Goal: Task Accomplishment & Management: Use online tool/utility

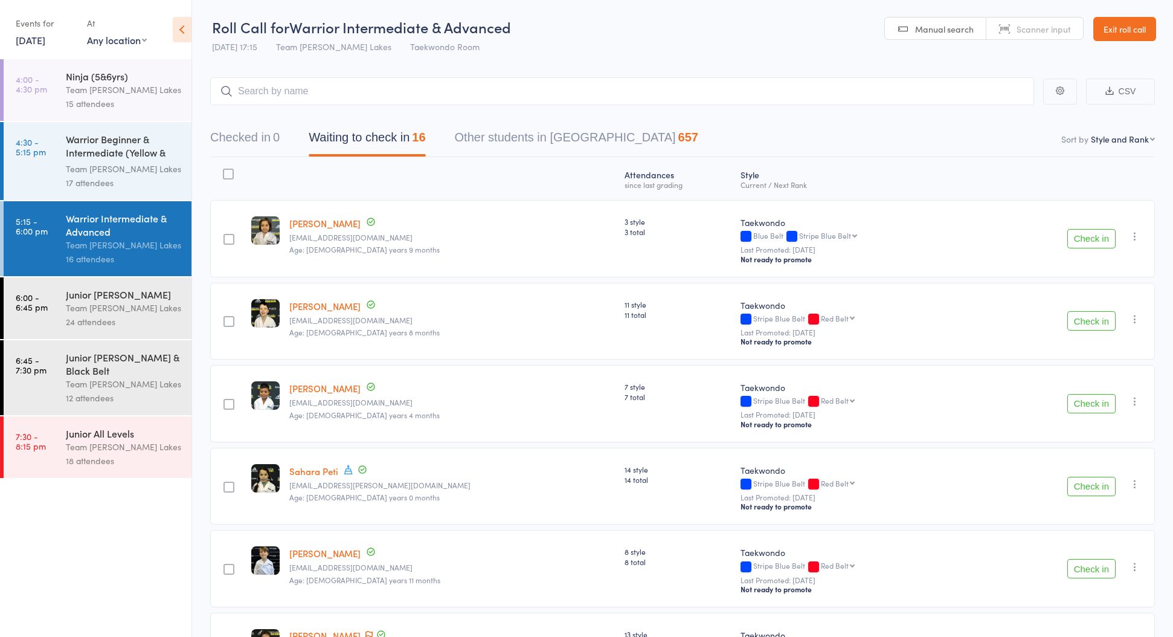
click at [1107, 33] on link "Exit roll call" at bounding box center [1124, 29] width 63 height 24
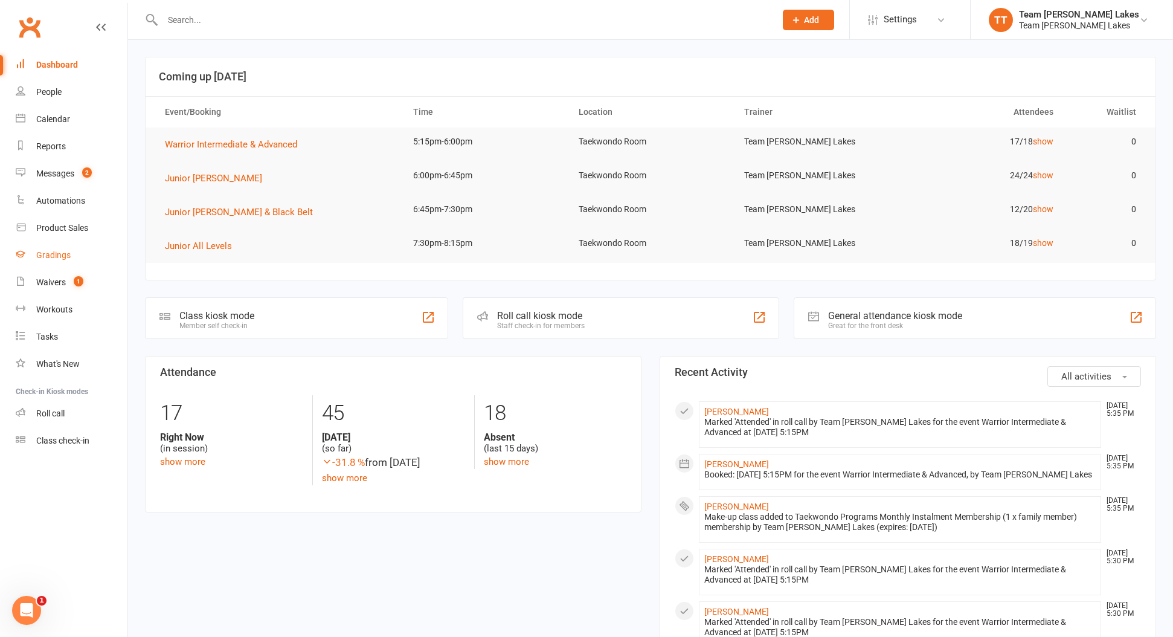
click at [48, 250] on div "Gradings" at bounding box center [53, 255] width 34 height 10
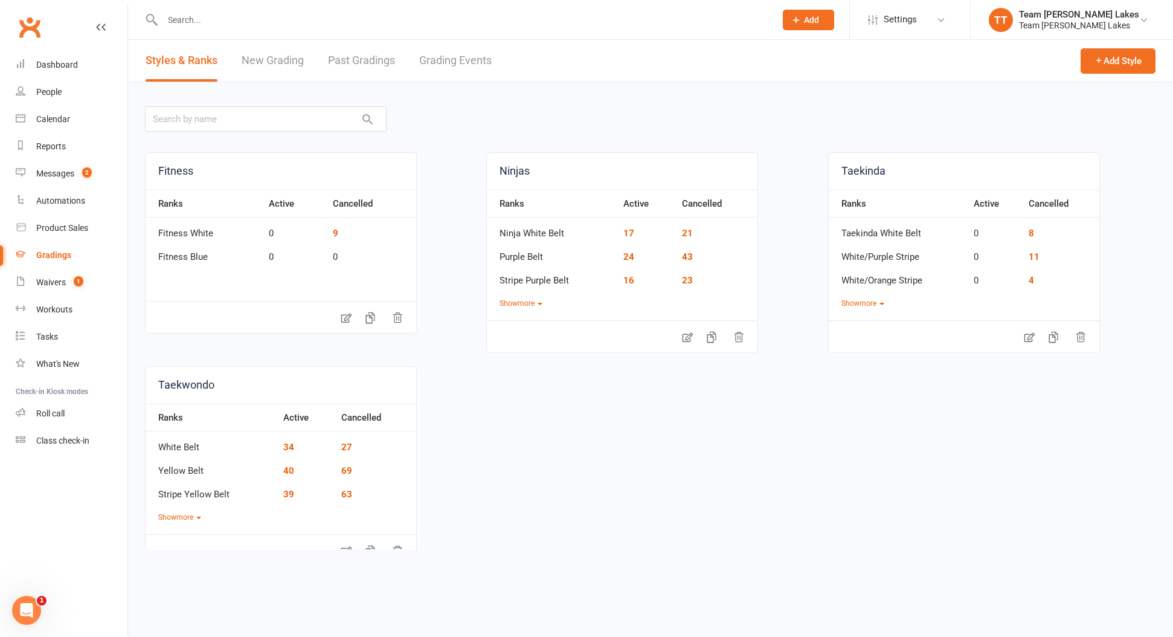
scroll to position [5, 0]
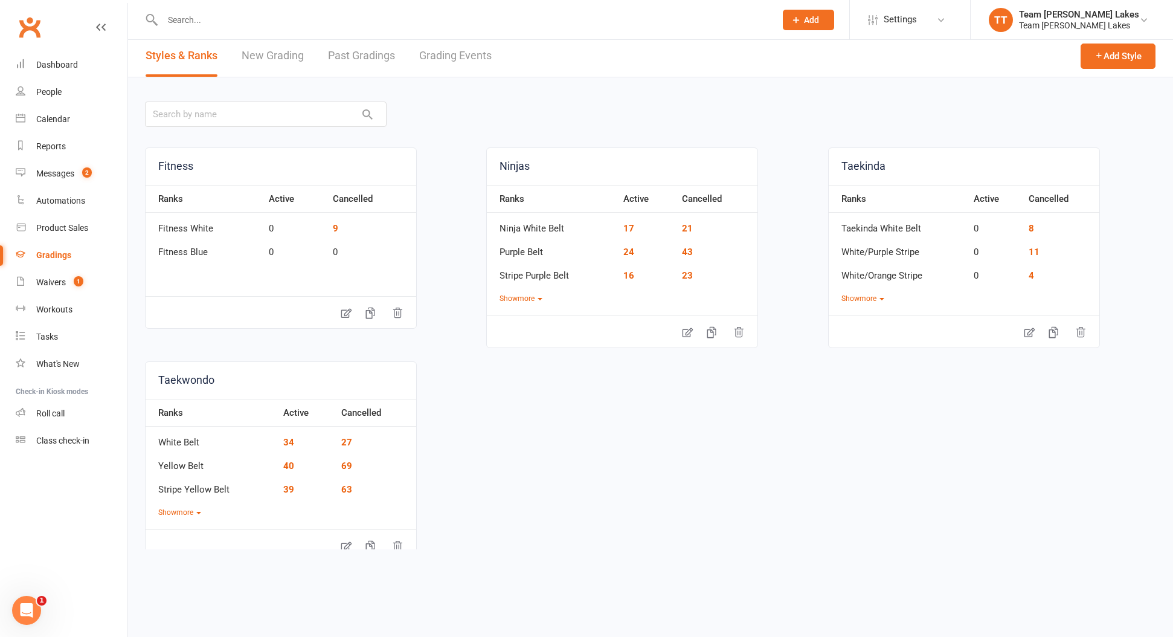
click at [457, 60] on link "Grading Events" at bounding box center [455, 56] width 72 height 42
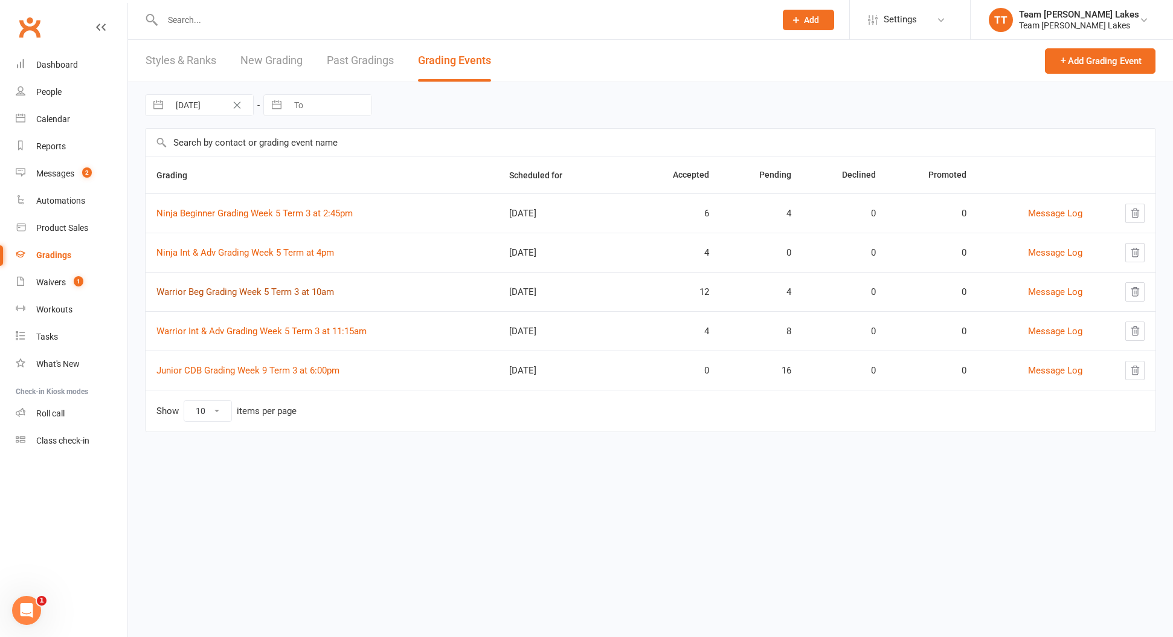
click at [228, 290] on link "Warrior Beg Grading Week 5 Term 3 at 10am" at bounding box center [245, 291] width 178 height 11
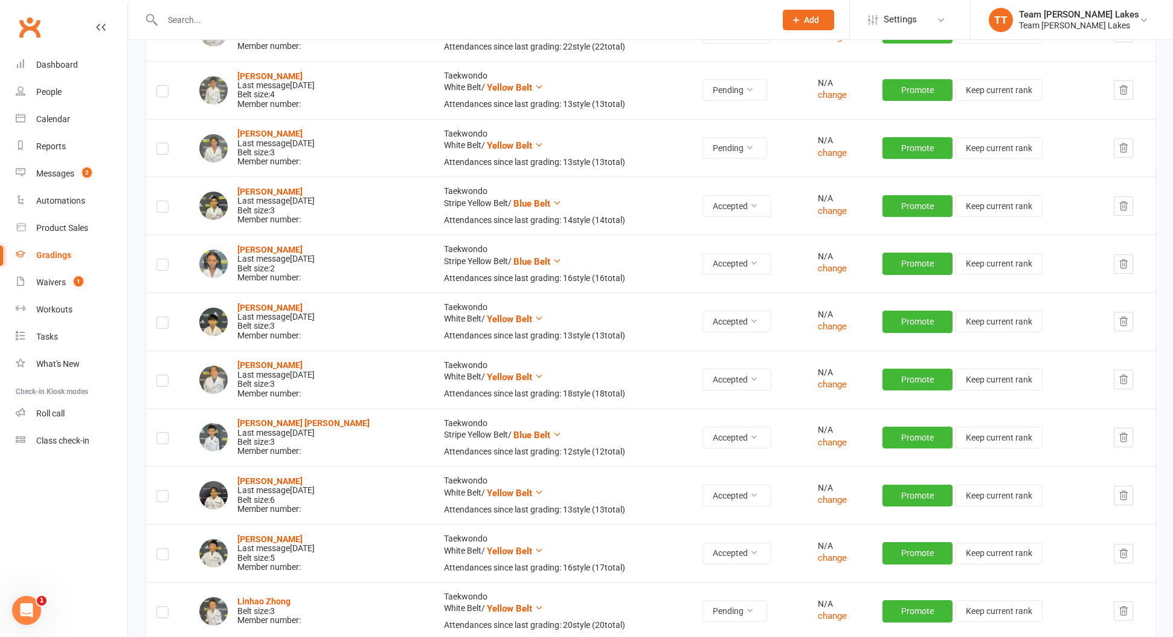
scroll to position [561, 0]
click at [57, 120] on div "Calendar" at bounding box center [53, 119] width 34 height 10
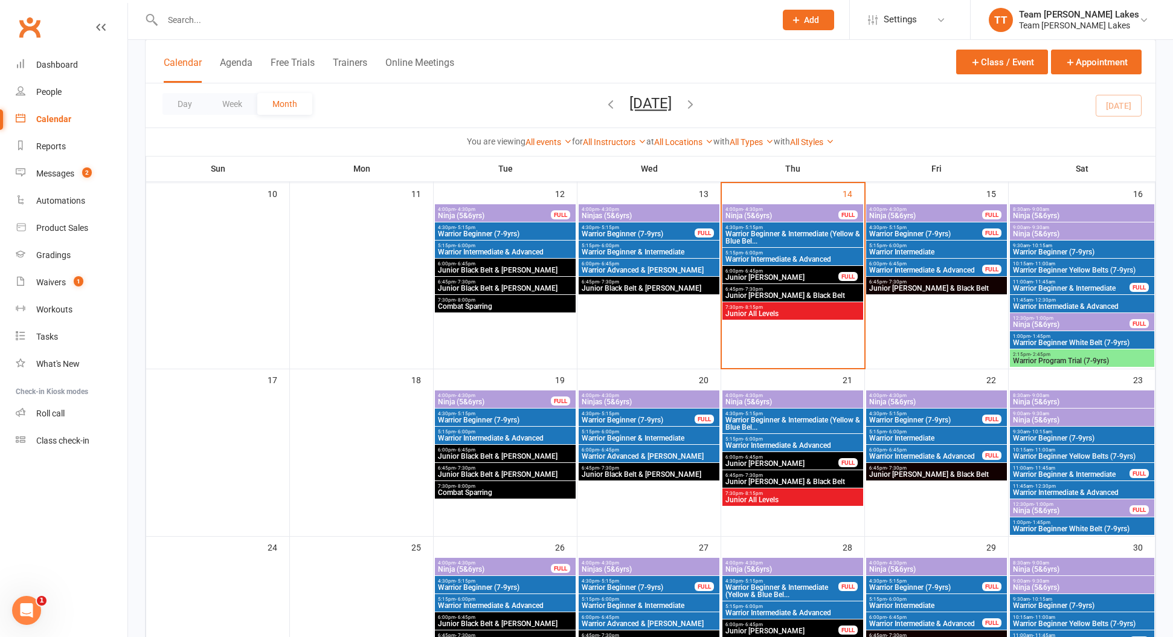
scroll to position [460, 0]
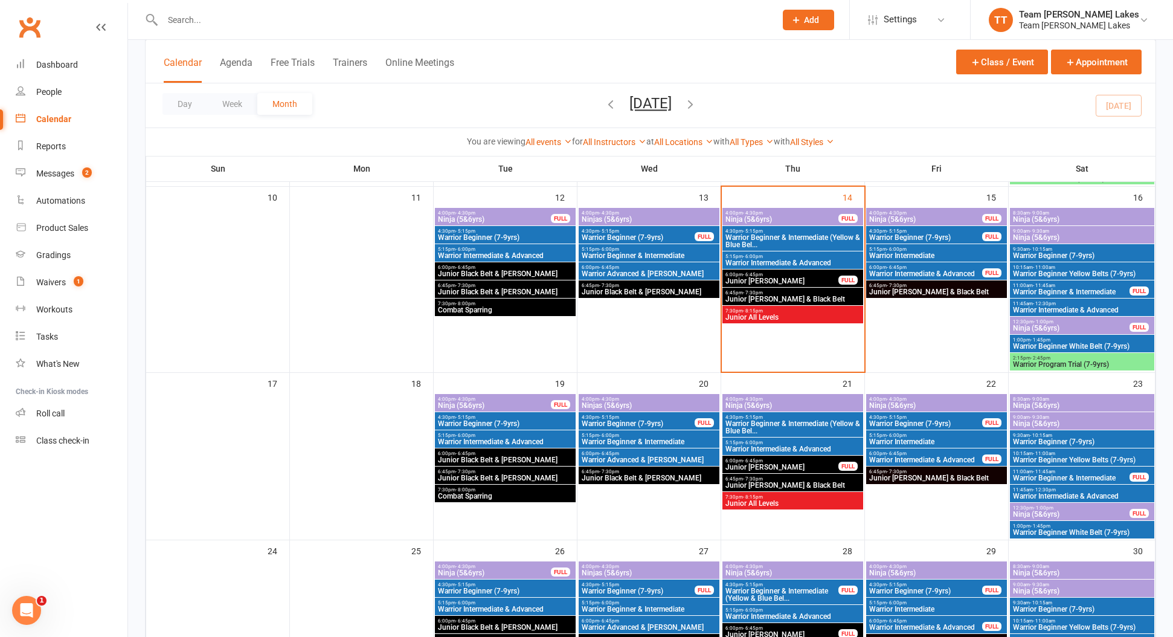
click at [1041, 473] on div "11:00am - 11:45am Warrior Beginner & Intermediate FULL" at bounding box center [1082, 475] width 144 height 18
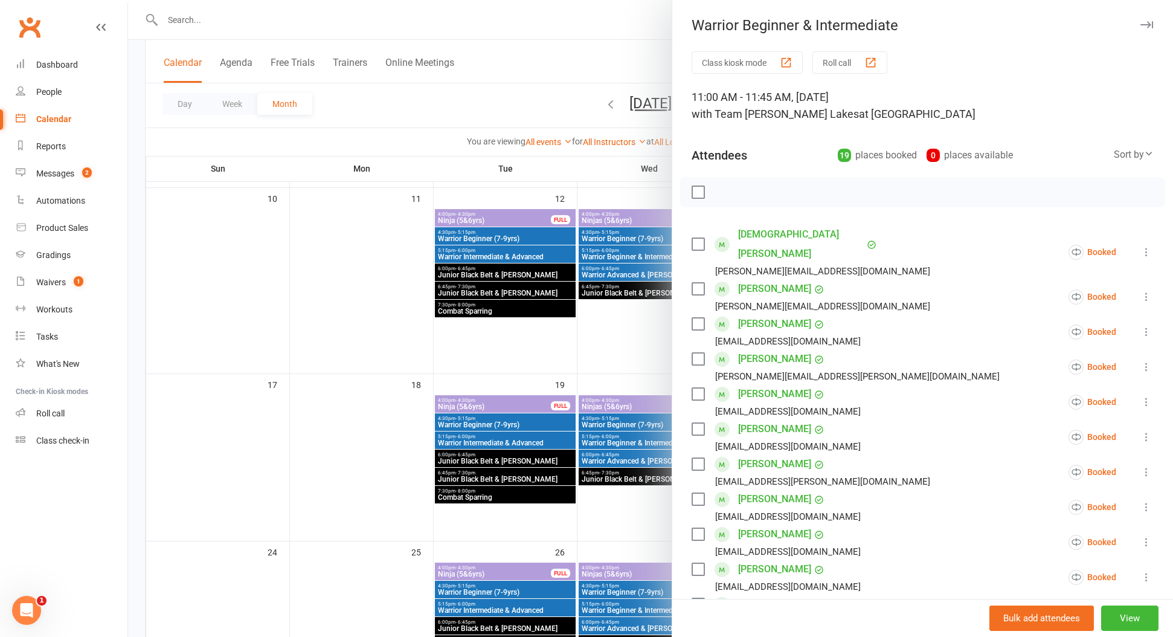
scroll to position [458, 1]
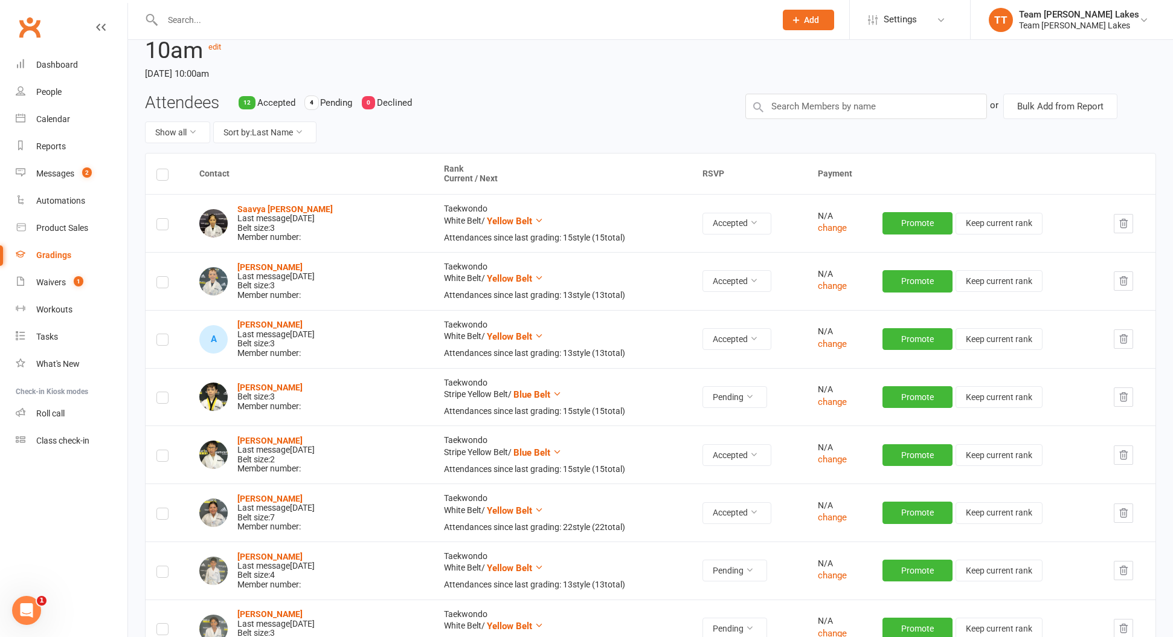
scroll to position [81, 0]
click at [50, 114] on link "Calendar" at bounding box center [72, 119] width 112 height 27
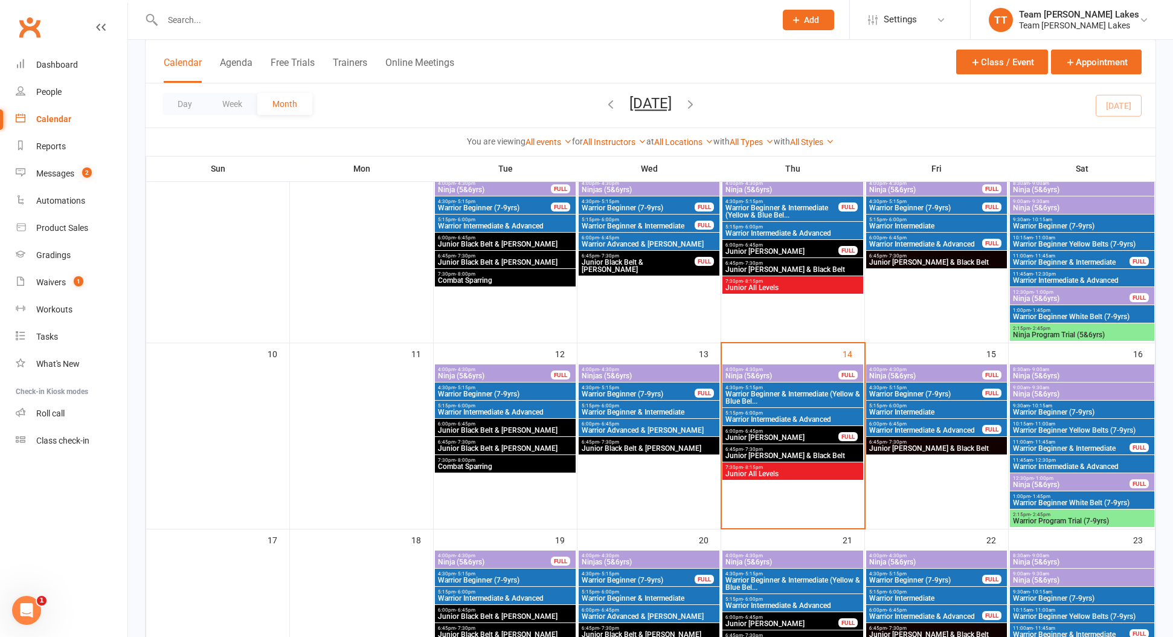
scroll to position [310, 0]
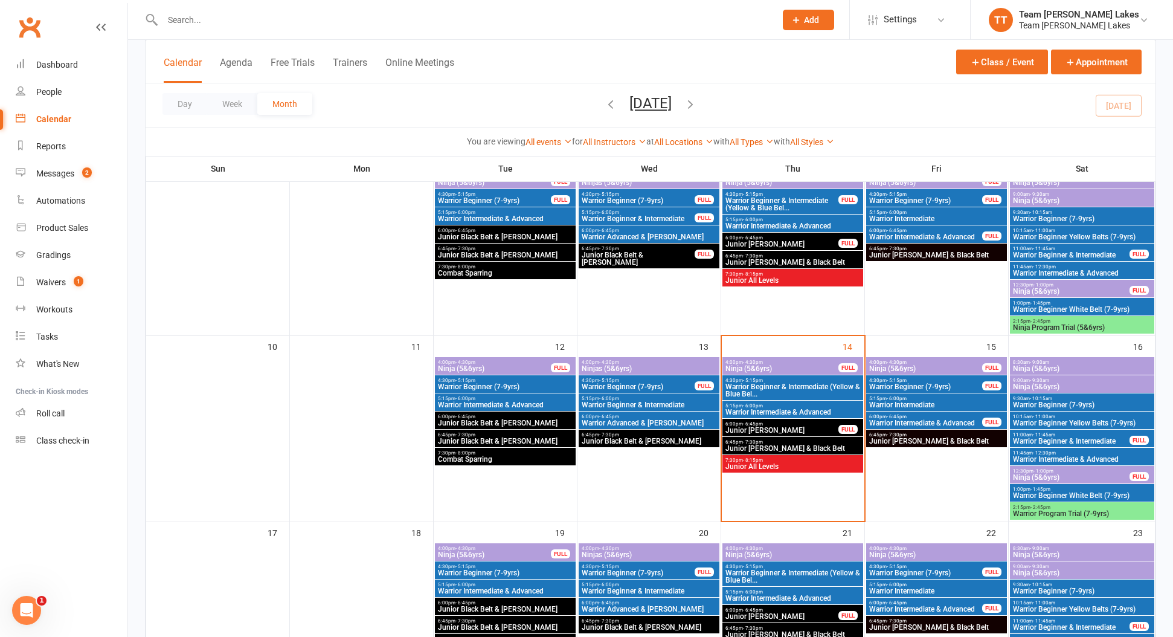
click at [744, 427] on span "Junior [PERSON_NAME]" at bounding box center [782, 429] width 114 height 7
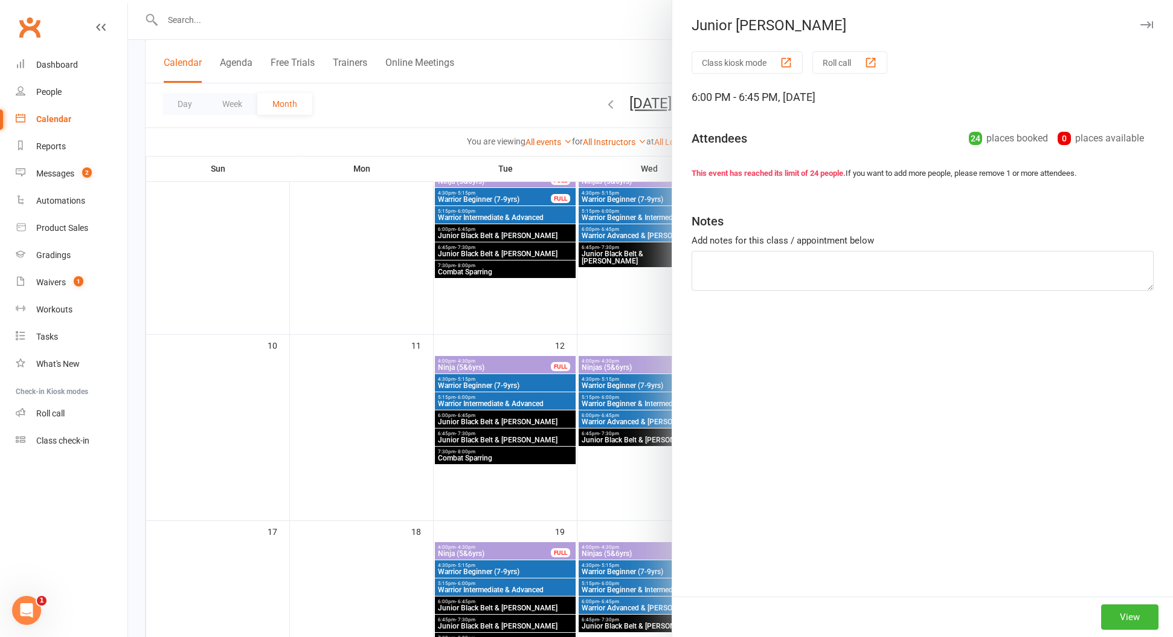
scroll to position [313, 0]
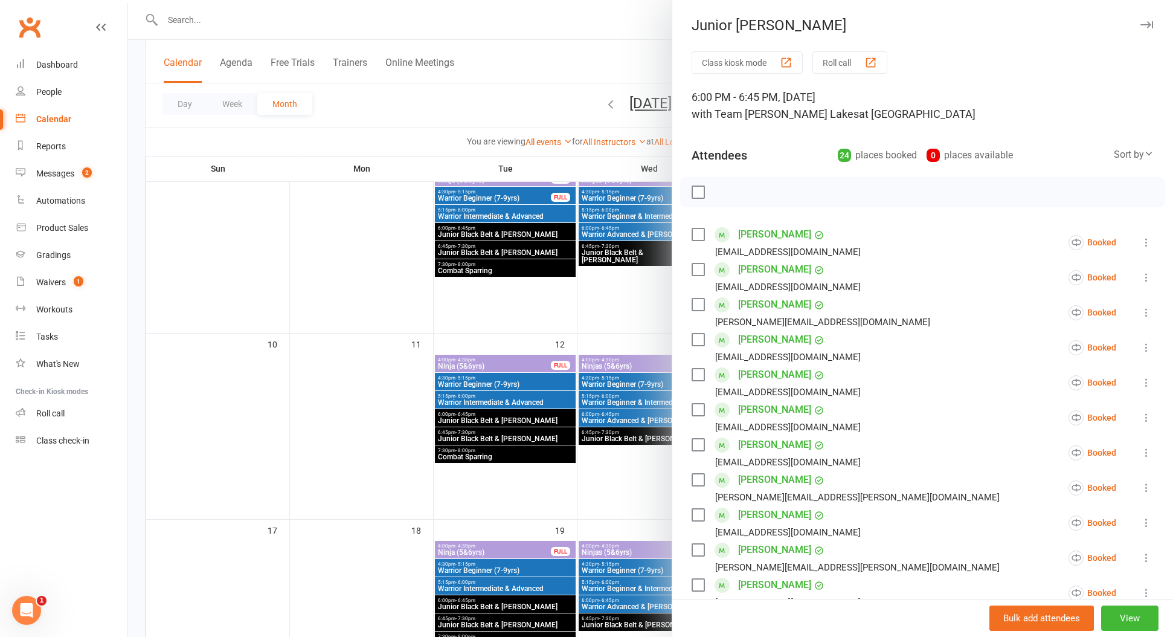
click at [855, 65] on button "Roll call" at bounding box center [849, 62] width 75 height 22
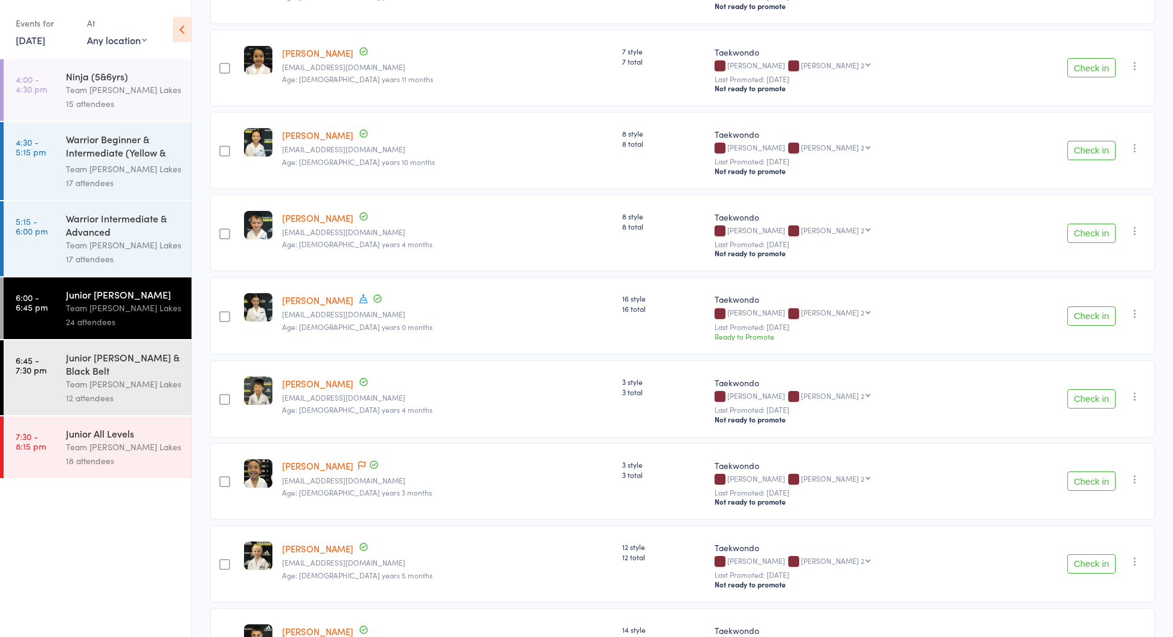
scroll to position [263, 0]
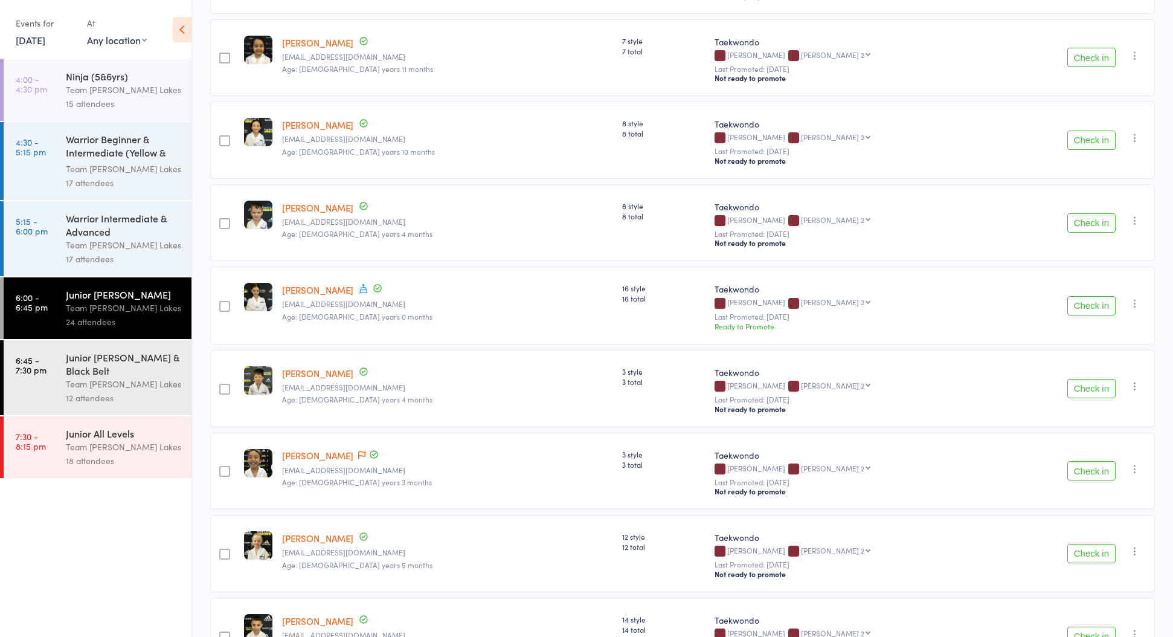
click at [1075, 309] on button "Check in" at bounding box center [1091, 305] width 48 height 19
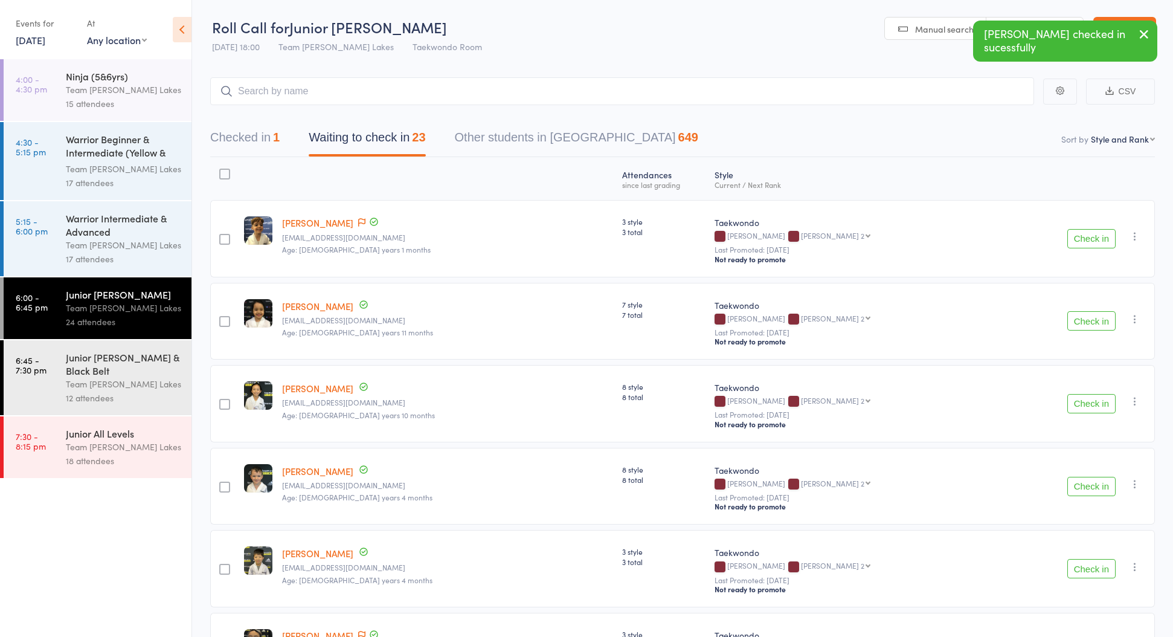
scroll to position [0, 0]
click at [225, 131] on button "Checked in 1" at bounding box center [244, 140] width 69 height 32
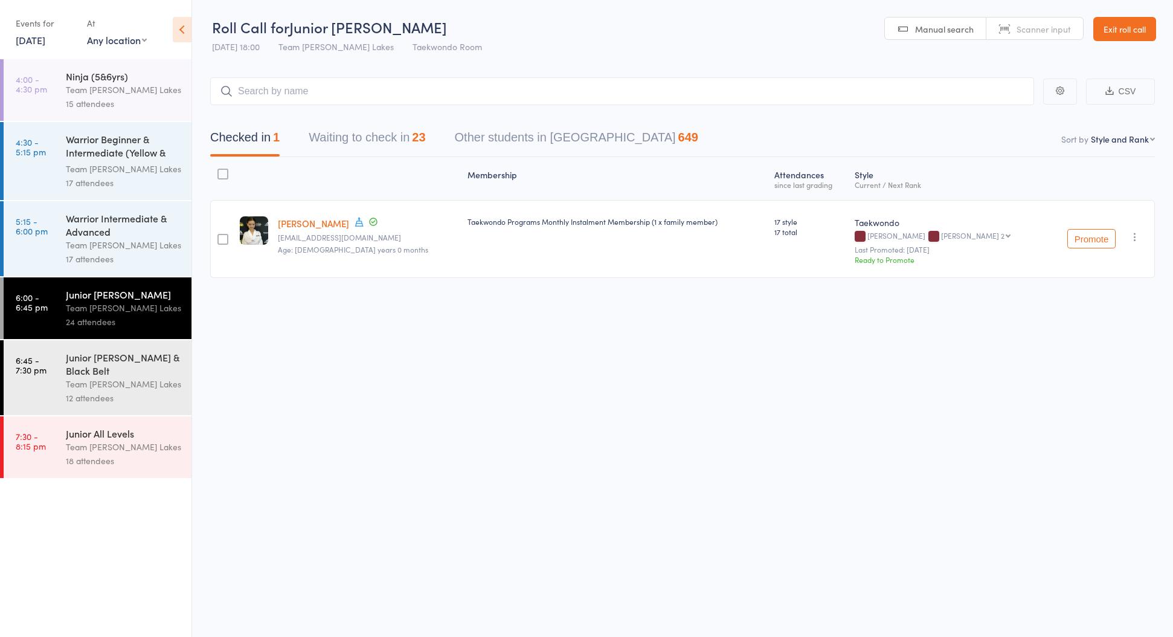
click at [1137, 234] on icon "button" at bounding box center [1135, 237] width 12 height 12
click at [1114, 259] on li "Undo check-in" at bounding box center [1092, 260] width 100 height 15
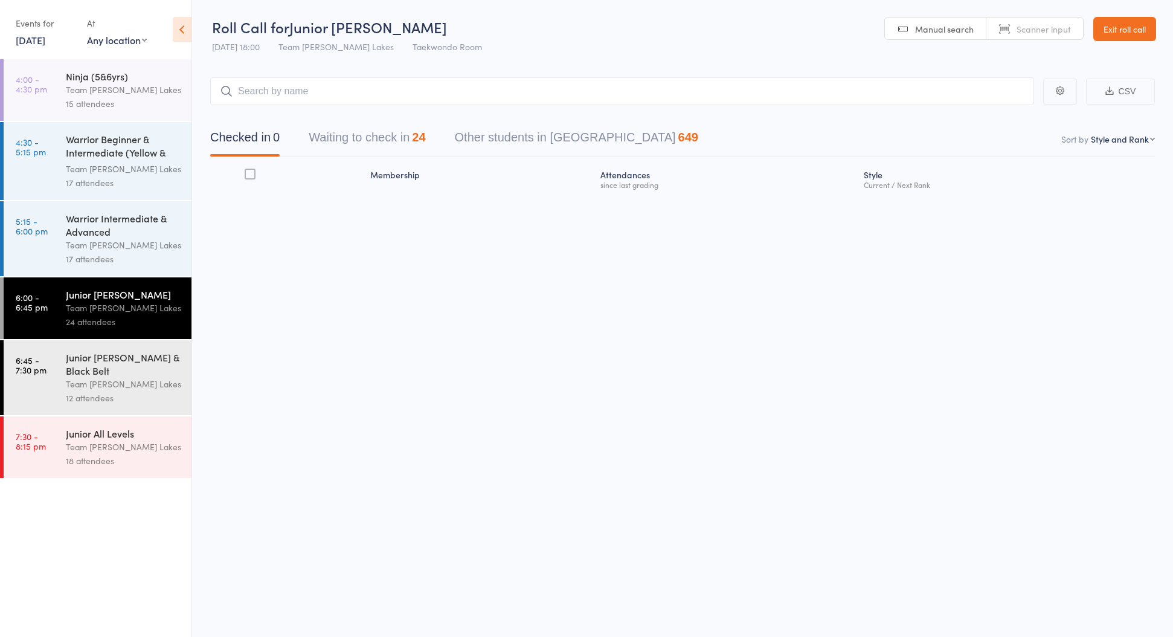
click at [354, 140] on button "Waiting to check in 24" at bounding box center [367, 140] width 117 height 32
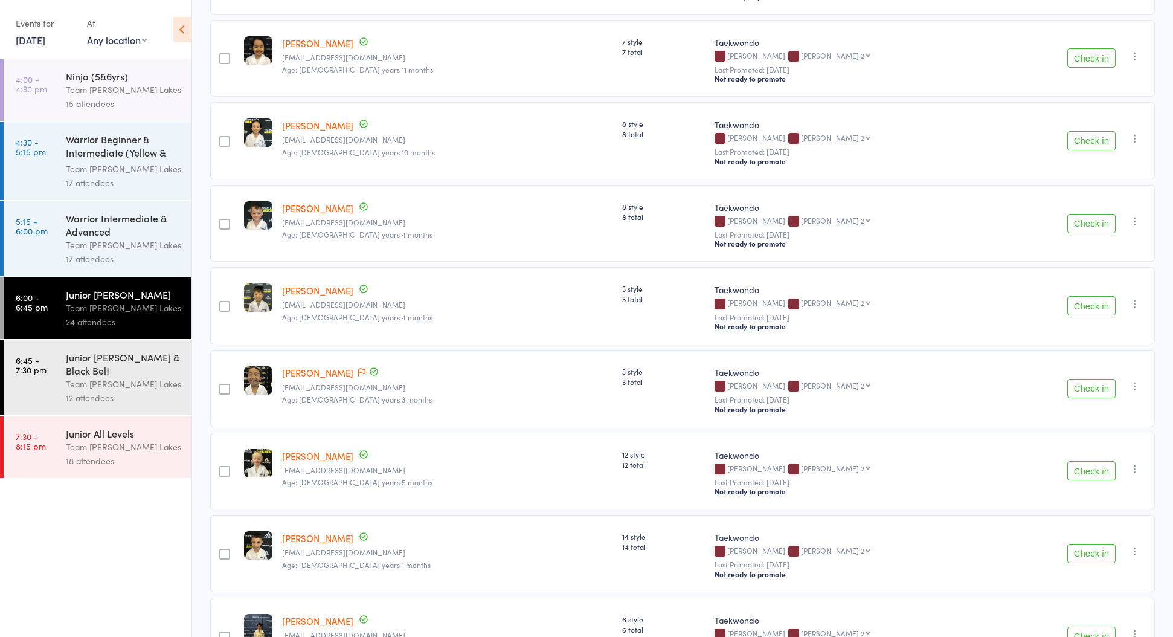
scroll to position [264, 0]
click at [1081, 306] on button "Check in" at bounding box center [1091, 304] width 48 height 19
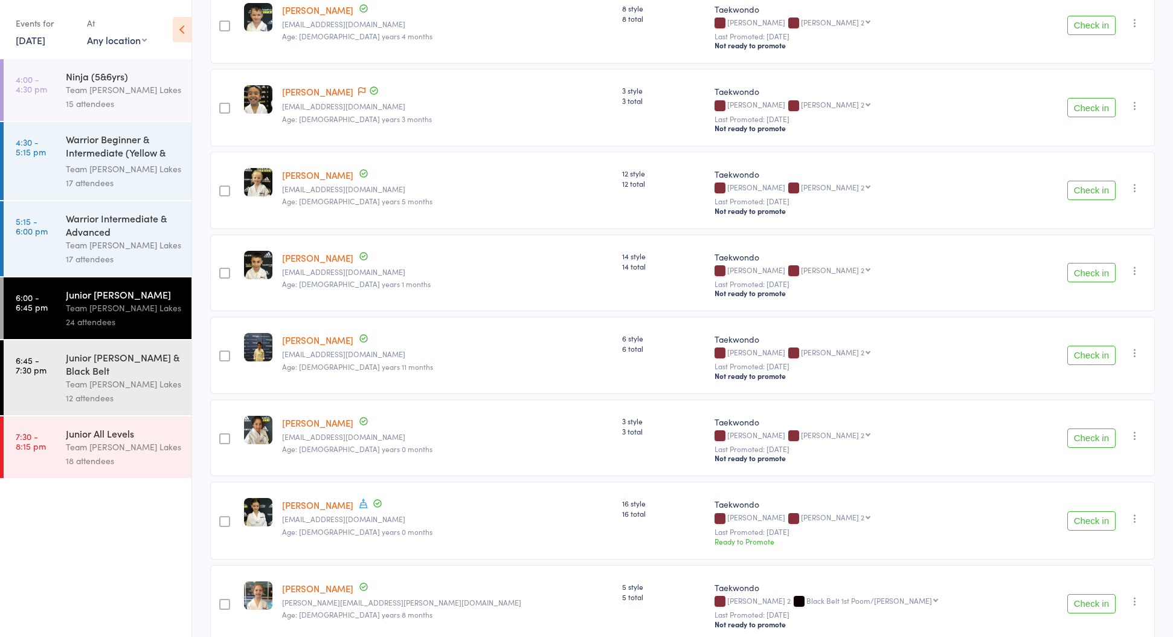
scroll to position [462, 0]
click at [312, 340] on link "[PERSON_NAME]" at bounding box center [317, 338] width 71 height 13
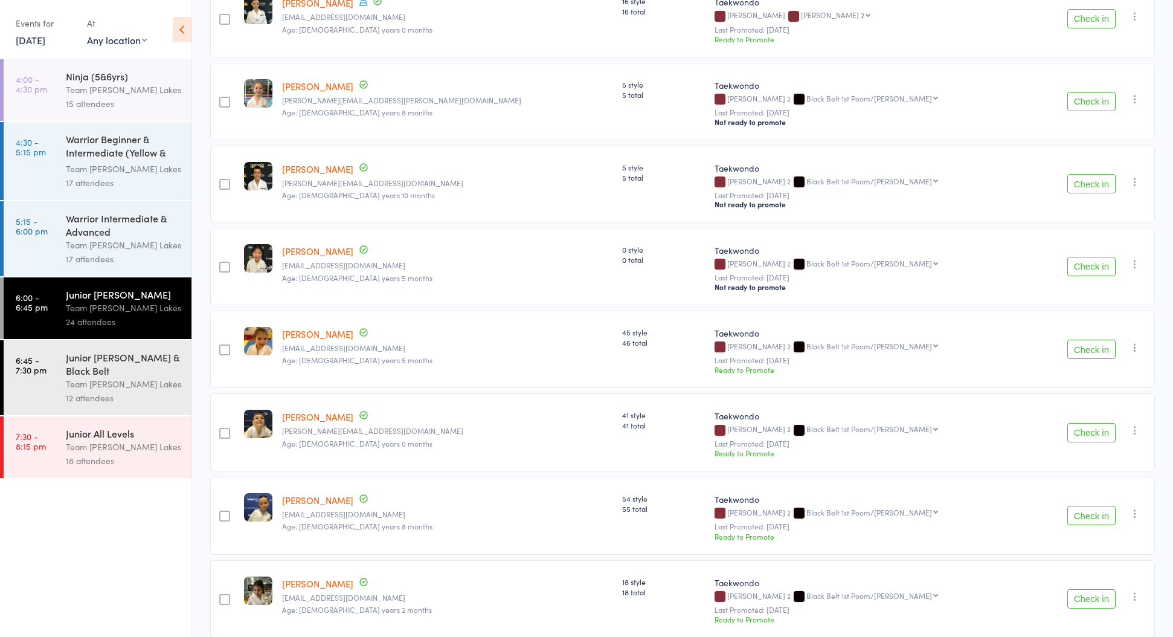
scroll to position [963, 0]
click at [315, 173] on link "[PERSON_NAME]" at bounding box center [317, 168] width 71 height 13
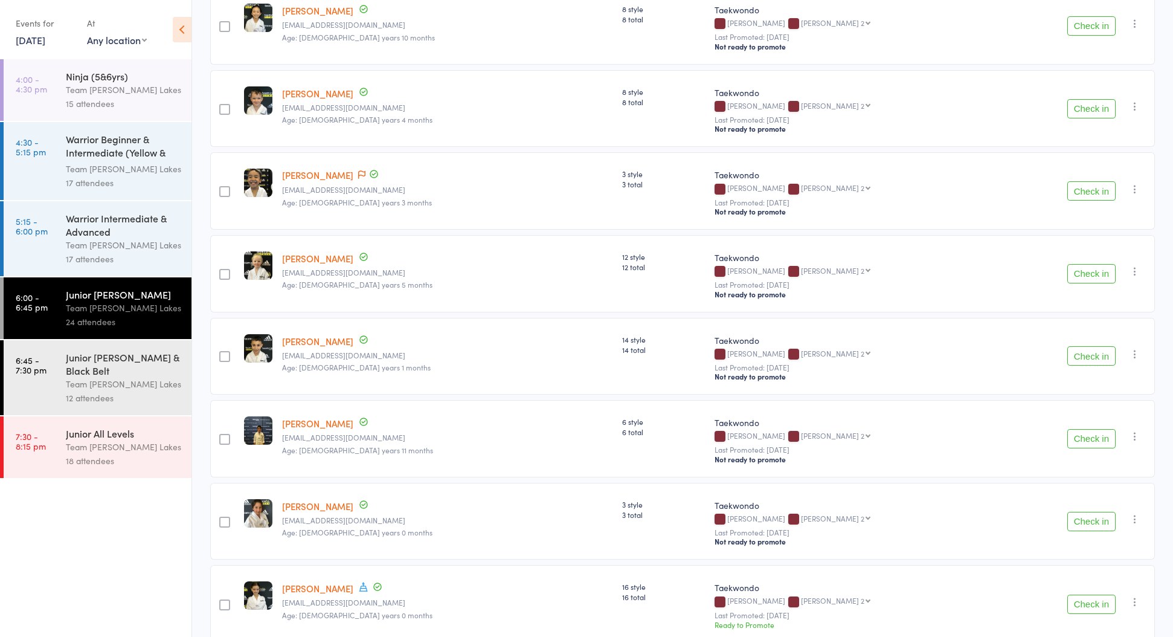
scroll to position [378, 0]
click at [1093, 270] on button "Check in" at bounding box center [1091, 272] width 48 height 19
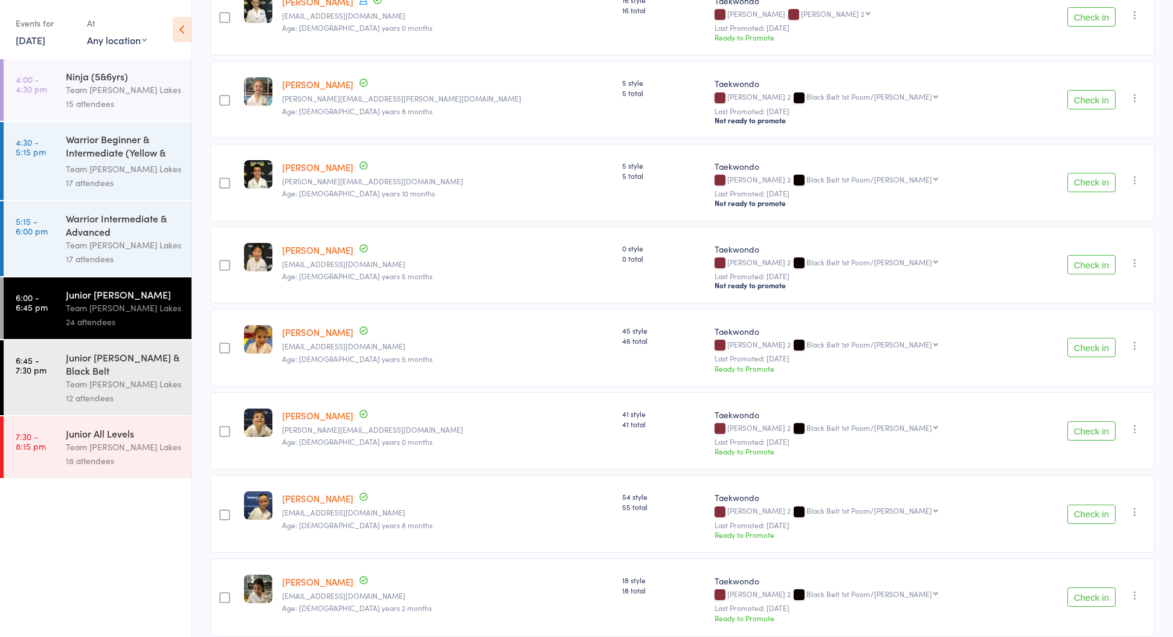
scroll to position [883, 0]
click at [1078, 519] on button "Check in" at bounding box center [1091, 512] width 48 height 19
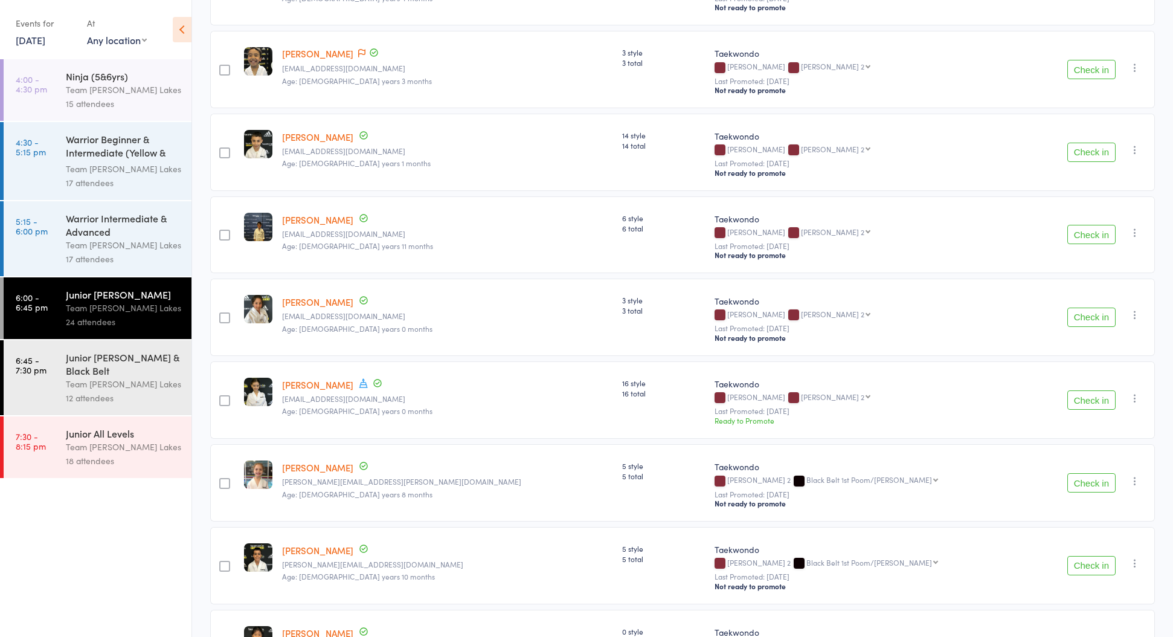
scroll to position [500, 0]
